Goal: Information Seeking & Learning: Learn about a topic

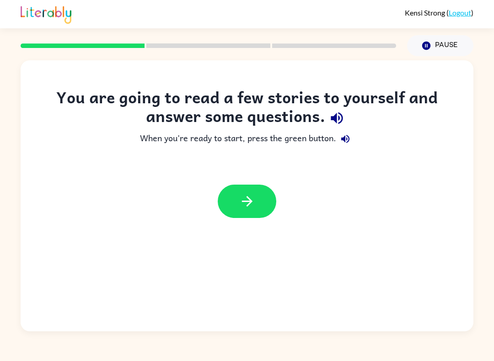
click at [257, 207] on button "button" at bounding box center [247, 201] width 59 height 33
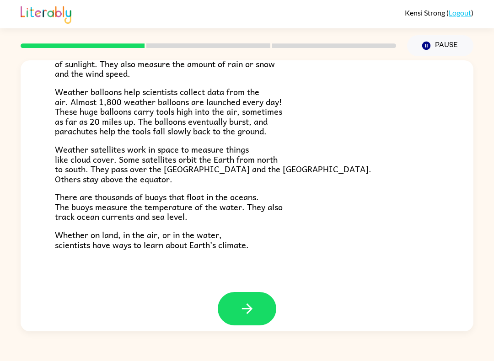
scroll to position [237, 0]
click at [250, 304] on icon "button" at bounding box center [247, 309] width 11 height 11
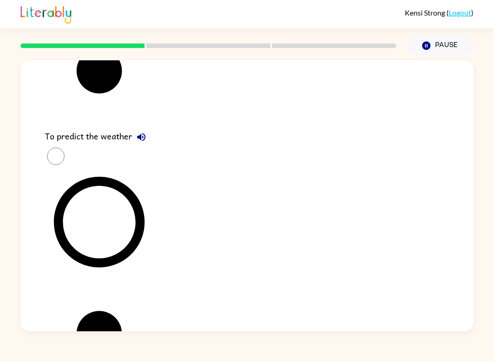
scroll to position [0, 0]
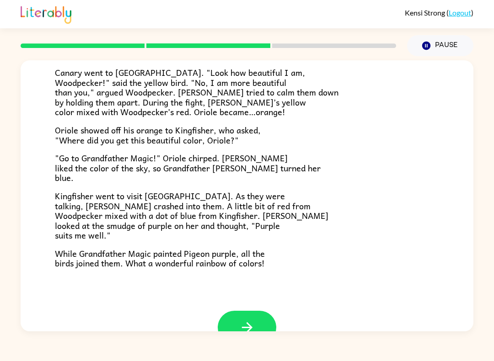
scroll to position [203, 0]
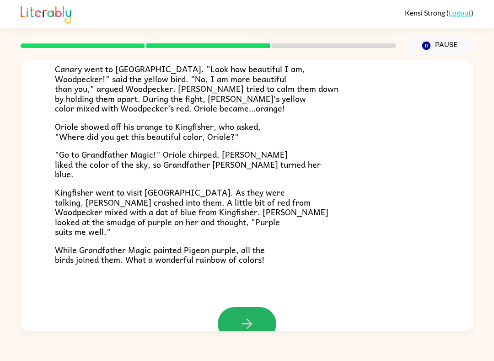
click at [254, 316] on icon "button" at bounding box center [247, 324] width 16 height 16
